Goal: Task Accomplishment & Management: Manage account settings

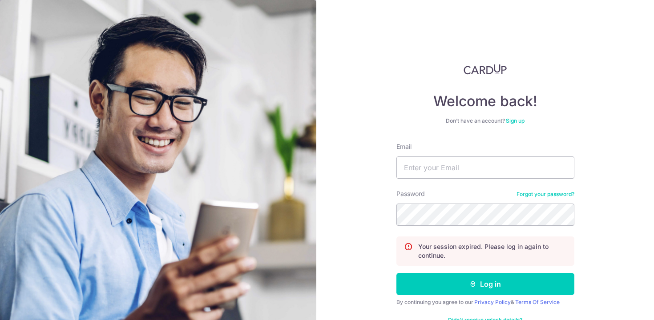
click at [473, 155] on div "Email" at bounding box center [486, 160] width 178 height 36
click at [470, 161] on input "Email" at bounding box center [486, 168] width 178 height 22
type input "[EMAIL_ADDRESS][DOMAIN_NAME]"
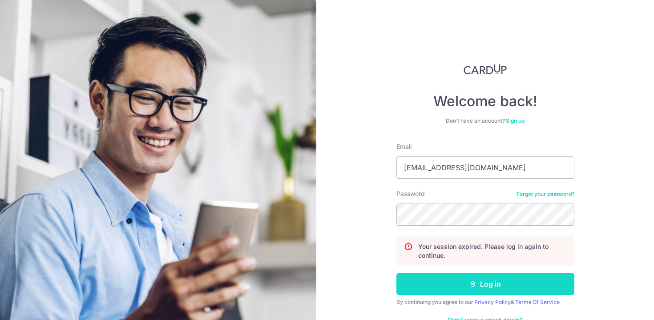
click at [458, 276] on button "Log in" at bounding box center [486, 284] width 178 height 22
